Goal: Use online tool/utility: Utilize a website feature to perform a specific function

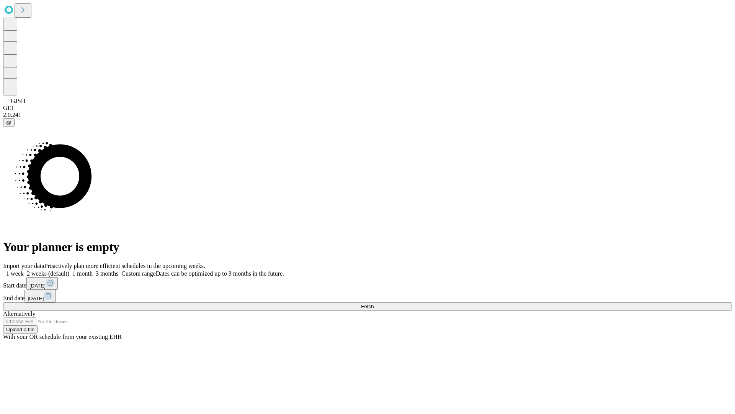
click at [374, 303] on span "Fetch" at bounding box center [367, 306] width 13 height 6
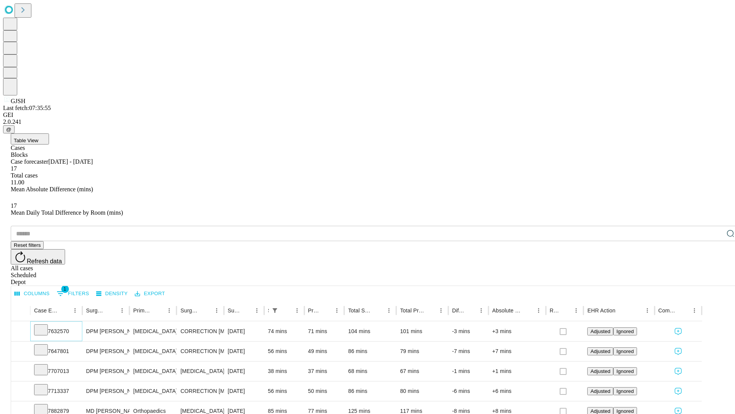
click at [45, 325] on icon at bounding box center [41, 329] width 8 height 8
